Goal: Transaction & Acquisition: Purchase product/service

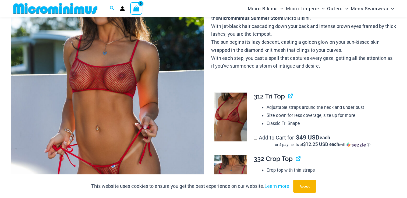
scroll to position [103, 0]
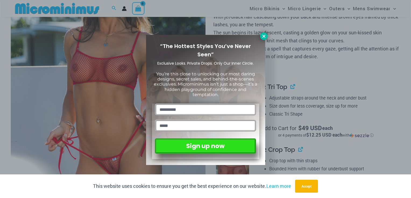
click at [264, 35] on icon at bounding box center [263, 36] width 5 height 5
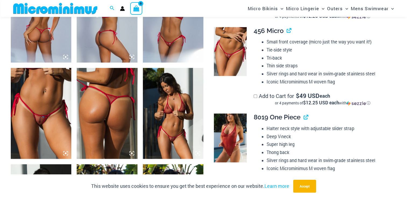
scroll to position [372, 0]
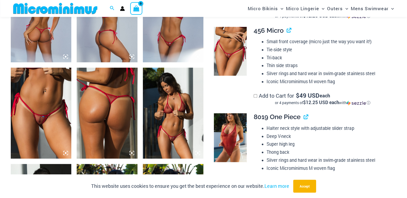
click at [56, 97] on img at bounding box center [41, 113] width 60 height 91
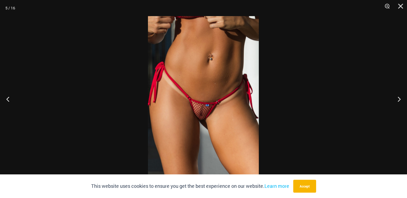
click at [209, 103] on img at bounding box center [203, 99] width 111 height 166
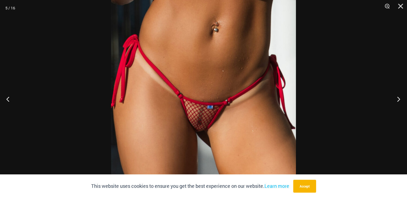
click at [397, 98] on button "Next" at bounding box center [397, 99] width 20 height 27
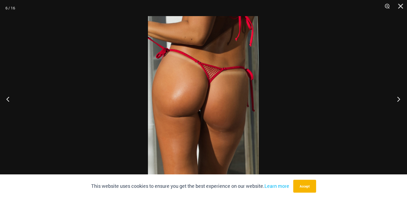
click at [397, 100] on button "Next" at bounding box center [397, 99] width 20 height 27
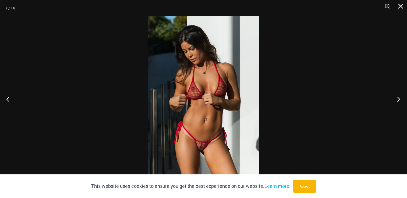
click at [397, 99] on button "Next" at bounding box center [397, 99] width 20 height 27
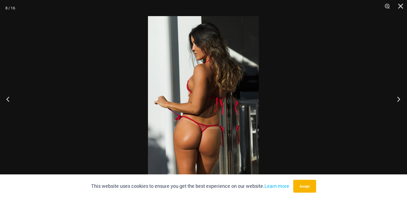
click at [397, 99] on button "Next" at bounding box center [397, 99] width 20 height 27
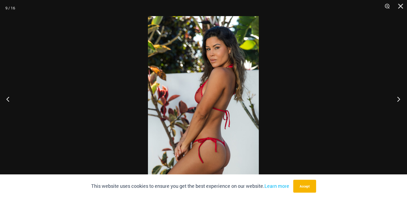
click at [395, 99] on button "Next" at bounding box center [397, 99] width 20 height 27
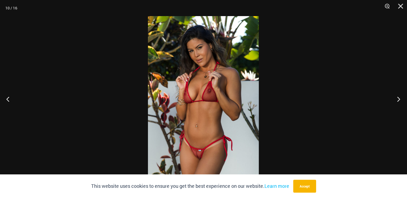
click at [395, 99] on button "Next" at bounding box center [397, 99] width 20 height 27
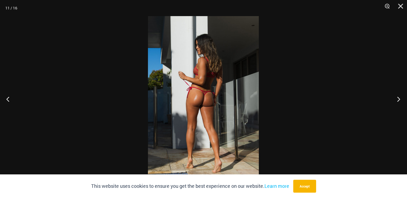
click at [395, 99] on button "Next" at bounding box center [397, 99] width 20 height 27
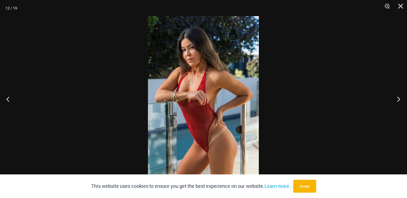
click at [395, 99] on button "Next" at bounding box center [397, 99] width 20 height 27
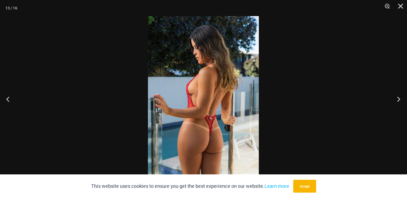
click at [395, 99] on button "Next" at bounding box center [397, 99] width 20 height 27
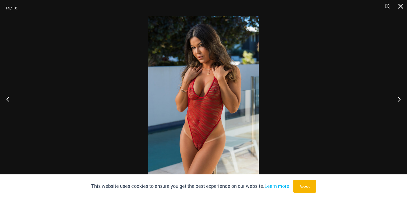
click at [207, 131] on img at bounding box center [203, 99] width 111 height 166
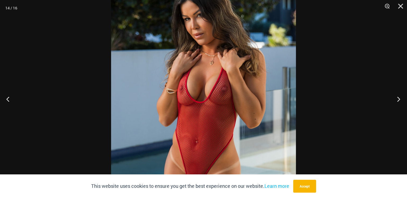
click at [397, 101] on button "Next" at bounding box center [397, 99] width 20 height 27
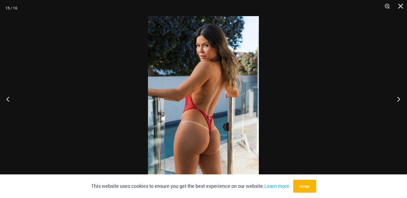
click at [397, 101] on button "Next" at bounding box center [397, 99] width 20 height 27
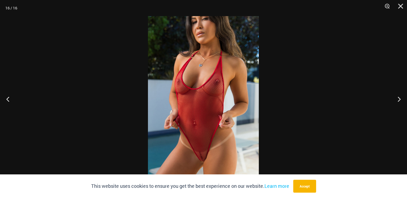
click at [191, 127] on img at bounding box center [203, 99] width 111 height 166
